Goal: Transaction & Acquisition: Purchase product/service

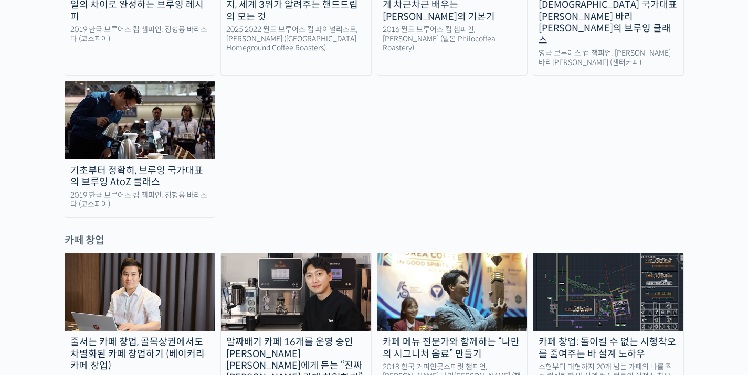
click at [120, 253] on img at bounding box center [140, 292] width 150 height 78
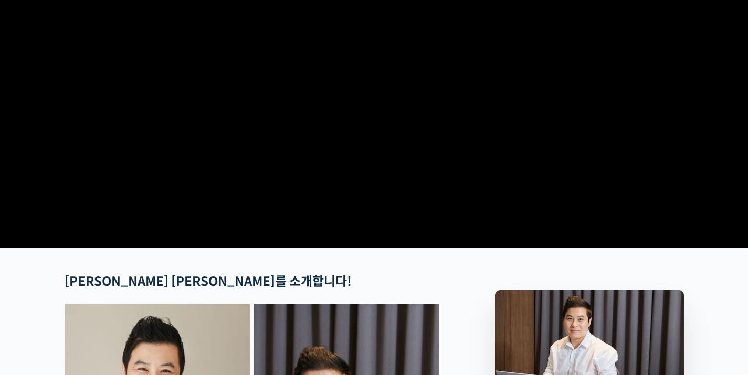
scroll to position [519, 0]
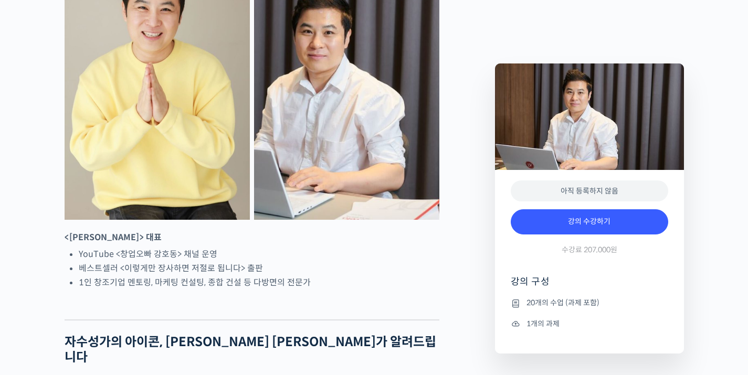
click at [580, 201] on div "아직 등록하지 않음 강의 수강하기 수강료 207,000원 강의 구성 20개의 수업 (과제 포함) 1개의 과제" at bounding box center [589, 262] width 189 height 184
click at [580, 221] on link "강의 수강하기" at bounding box center [588, 221] width 157 height 25
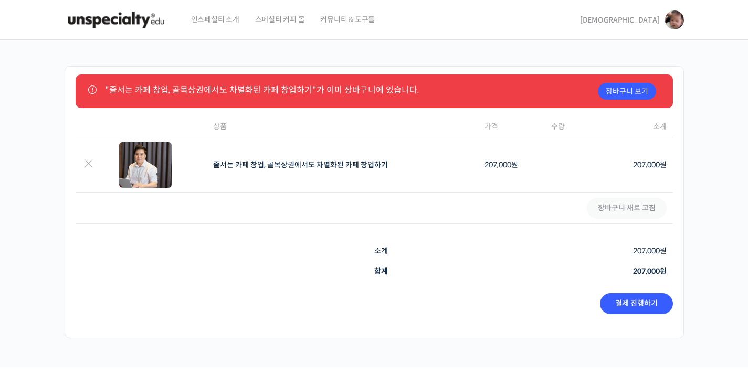
scroll to position [92, 0]
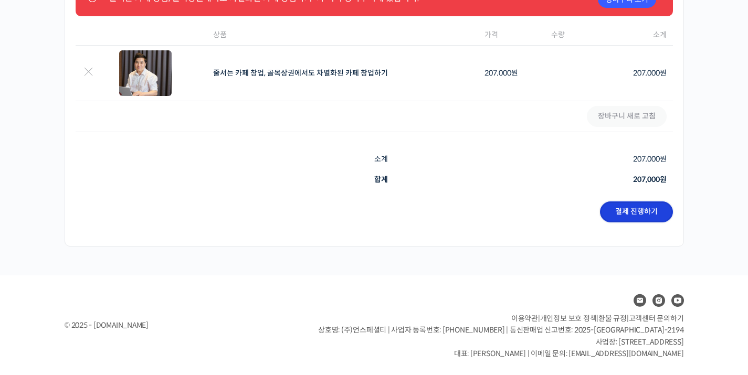
click at [632, 217] on link "결제 진행하기" at bounding box center [636, 211] width 73 height 21
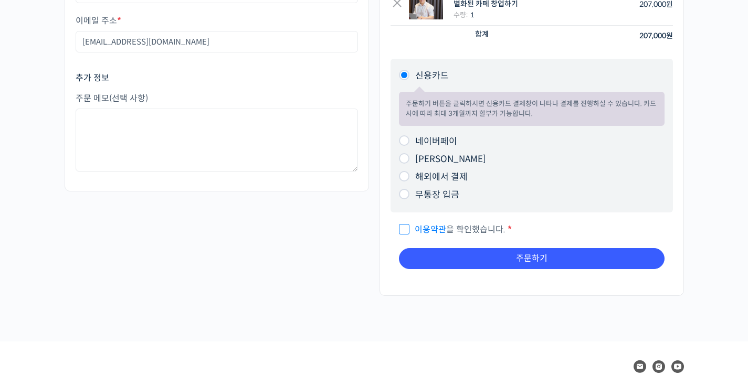
scroll to position [183, 0]
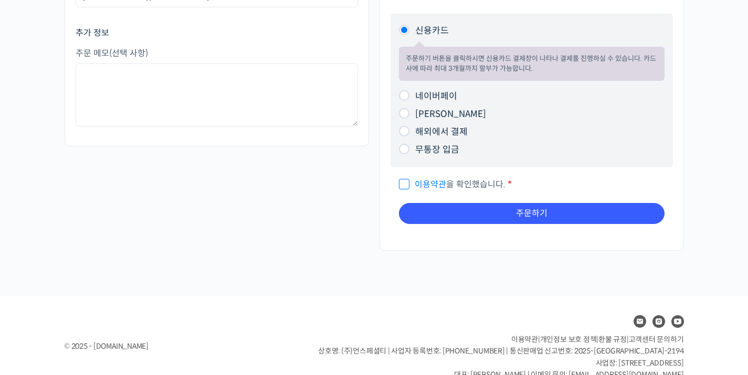
click at [407, 186] on span "이용약관 을 확인했습니다." at bounding box center [452, 184] width 107 height 11
click at [406, 183] on input "이용약관 을 확인했습니다. *" at bounding box center [402, 179] width 7 height 7
checkbox input "true"
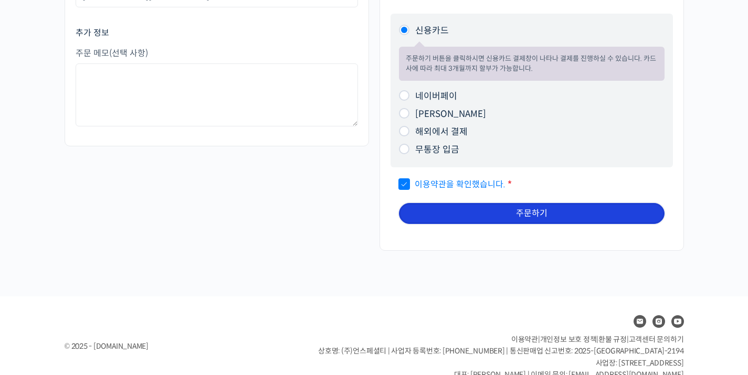
click at [489, 210] on button "주문하기" at bounding box center [531, 213] width 265 height 21
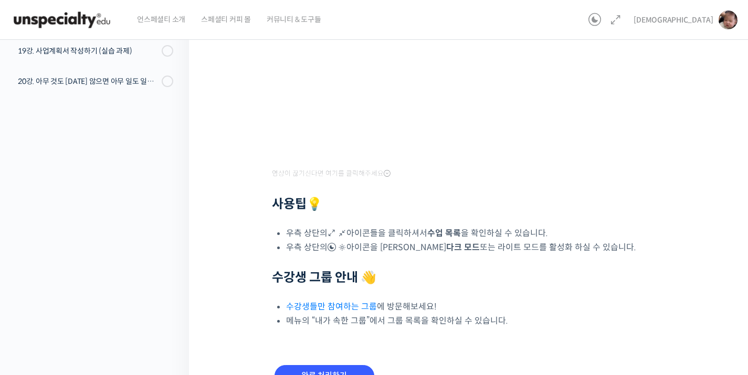
scroll to position [271, 0]
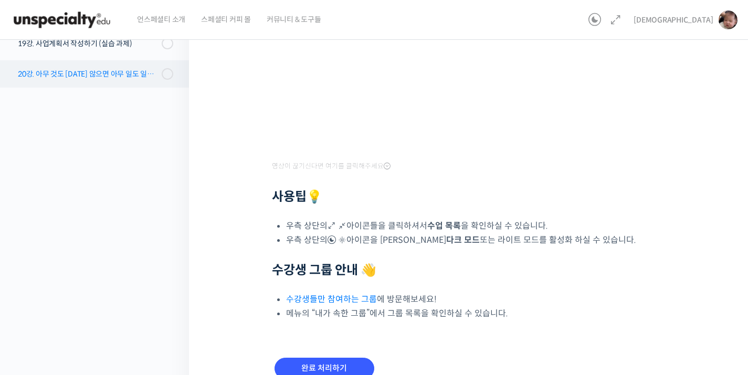
click at [119, 73] on div "20강. 아무 것도 [DATE] 않으면 아무 일도 일어나지 않는다" at bounding box center [88, 74] width 141 height 12
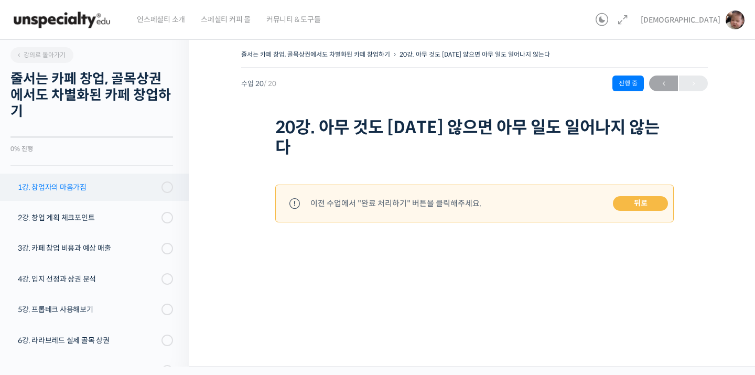
click at [89, 184] on div "1강. 창업자의 마음가짐" at bounding box center [88, 188] width 141 height 12
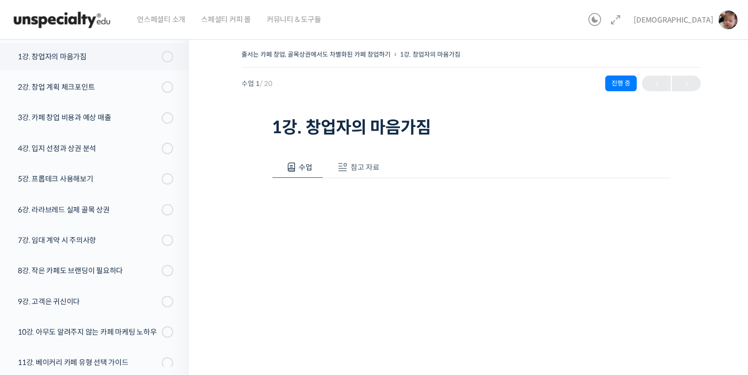
scroll to position [133, 0]
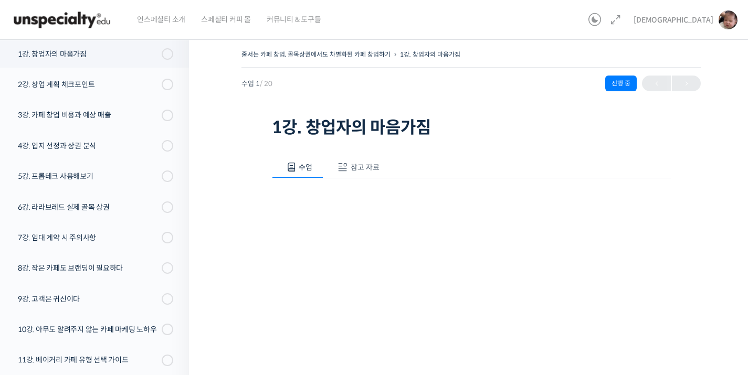
click at [355, 169] on span "참고 자료" at bounding box center [364, 167] width 29 height 9
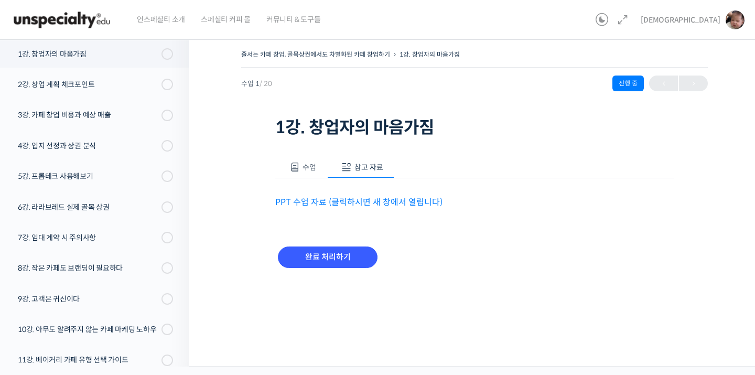
click at [298, 169] on span at bounding box center [295, 167] width 10 height 10
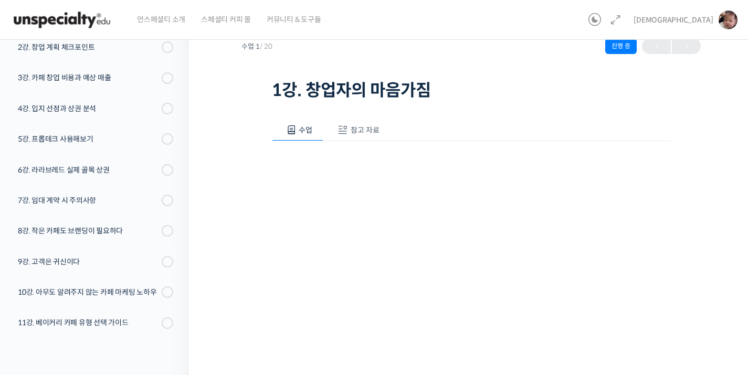
scroll to position [90, 0]
